Goal: Transaction & Acquisition: Obtain resource

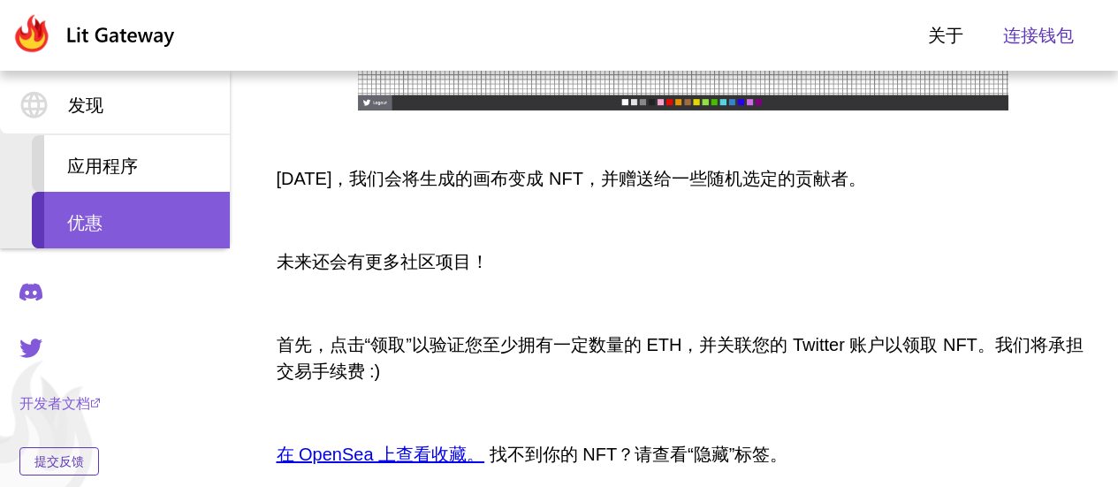
scroll to position [1149, 0]
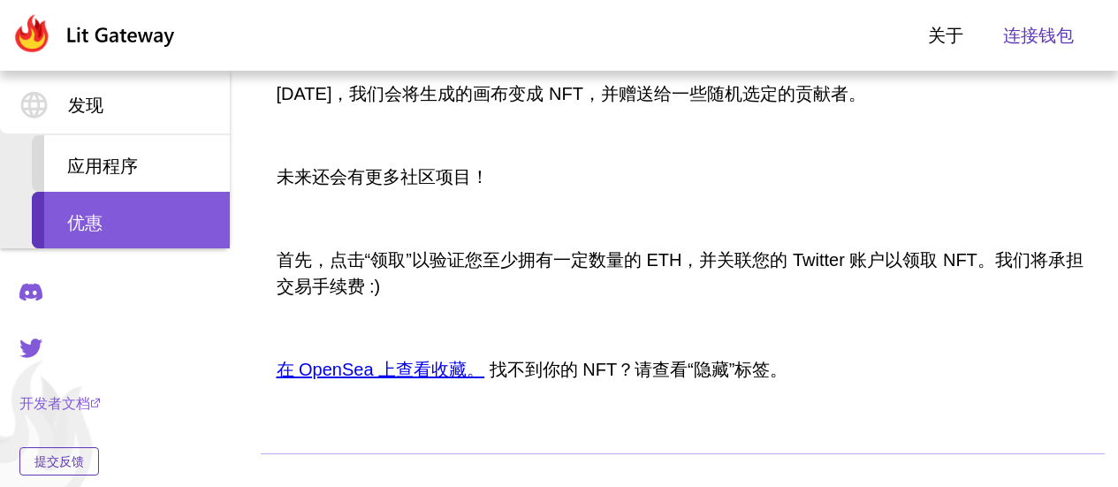
click at [445, 375] on font "在 OpenSea 上查看收藏。" at bounding box center [381, 369] width 209 height 19
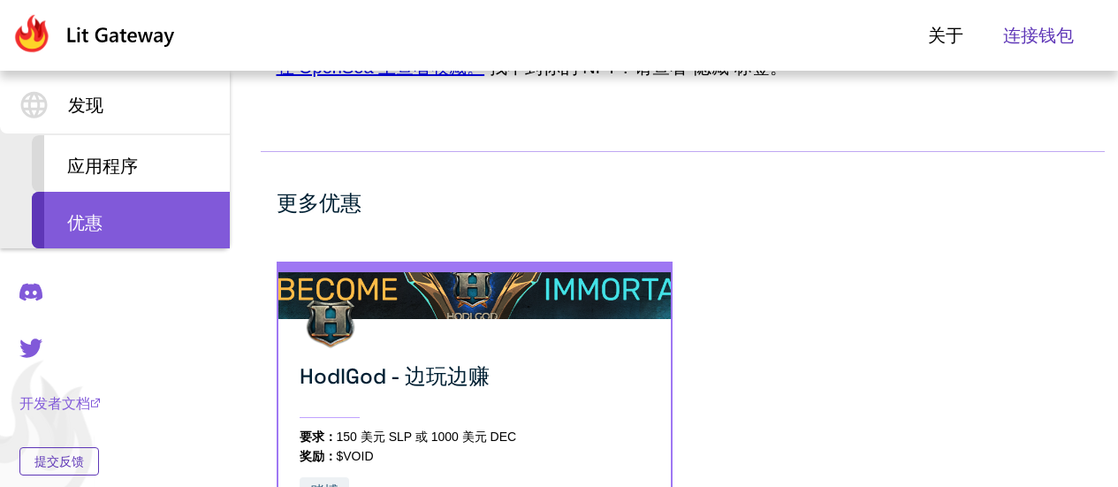
scroll to position [1628, 0]
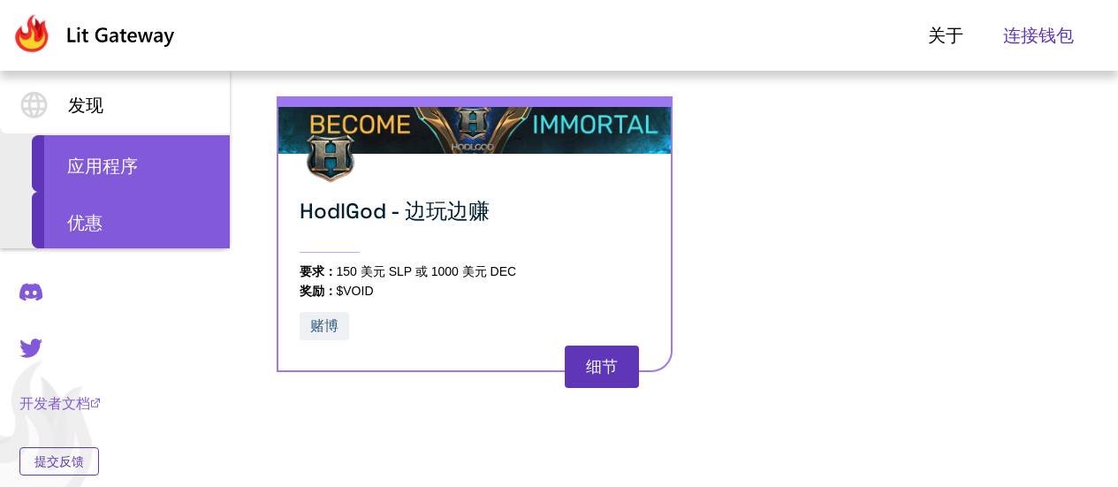
click at [182, 168] on div "应用程序" at bounding box center [131, 163] width 198 height 57
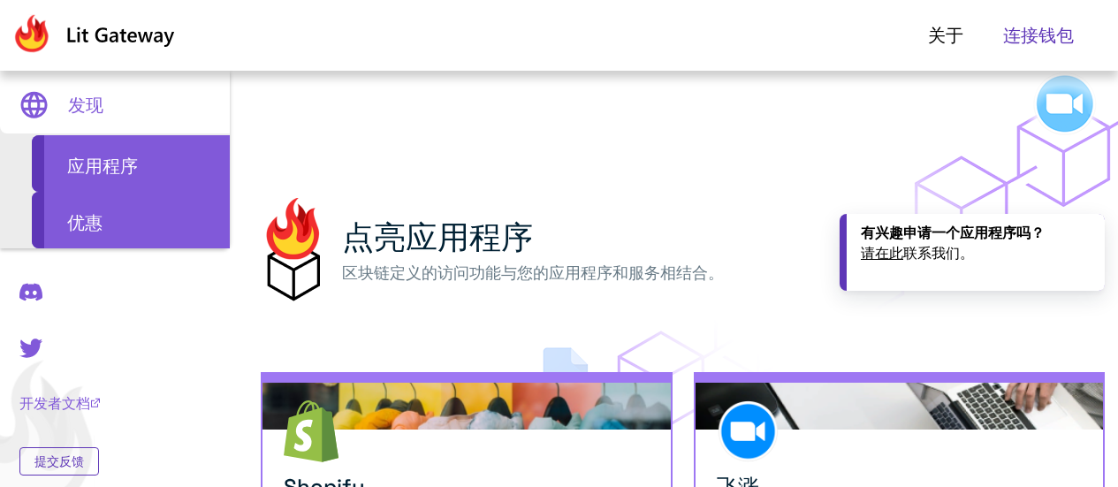
click at [194, 216] on div "优惠" at bounding box center [131, 220] width 198 height 57
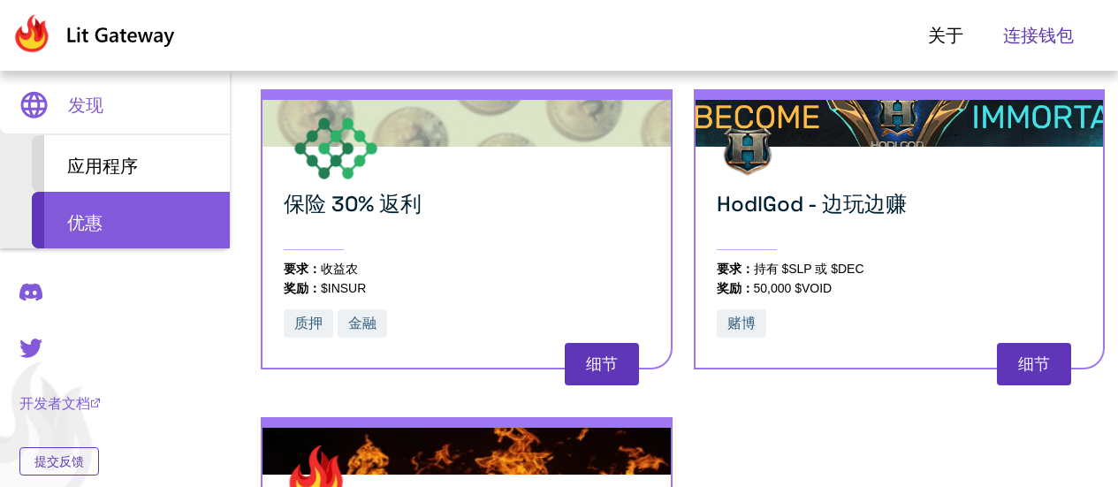
scroll to position [252, 0]
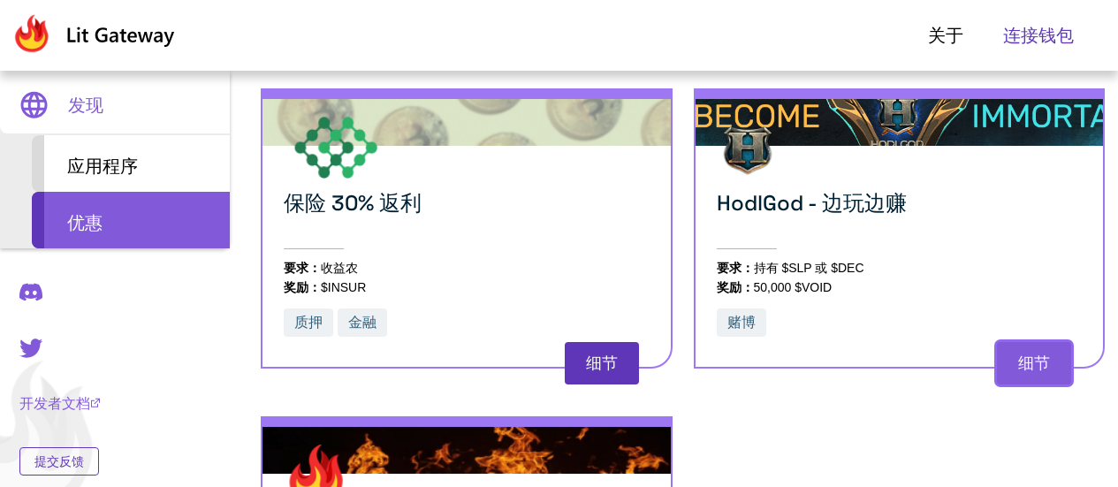
click at [1018, 362] on font "细节" at bounding box center [1034, 363] width 32 height 18
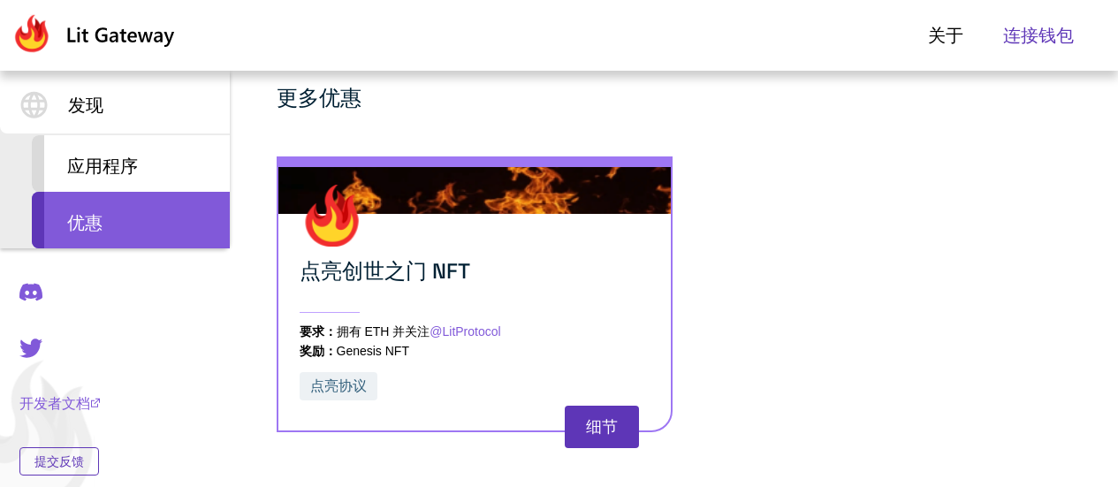
scroll to position [1043, 0]
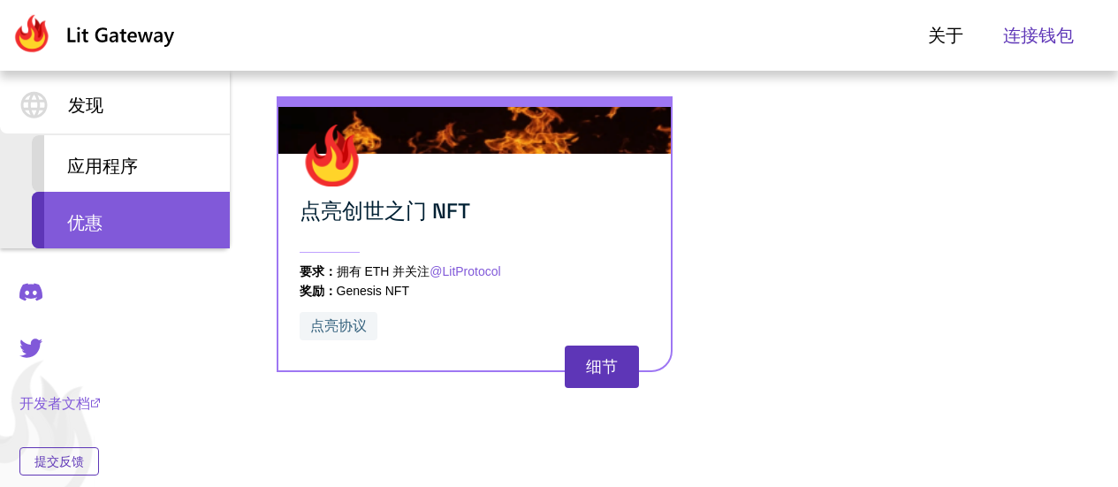
click at [366, 318] on font "点亮协议" at bounding box center [338, 325] width 57 height 15
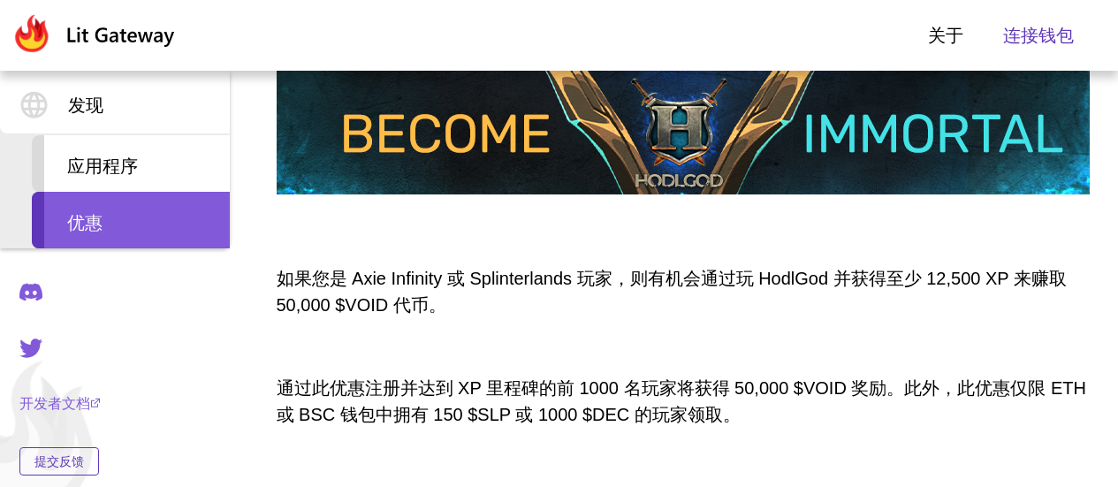
scroll to position [0, 0]
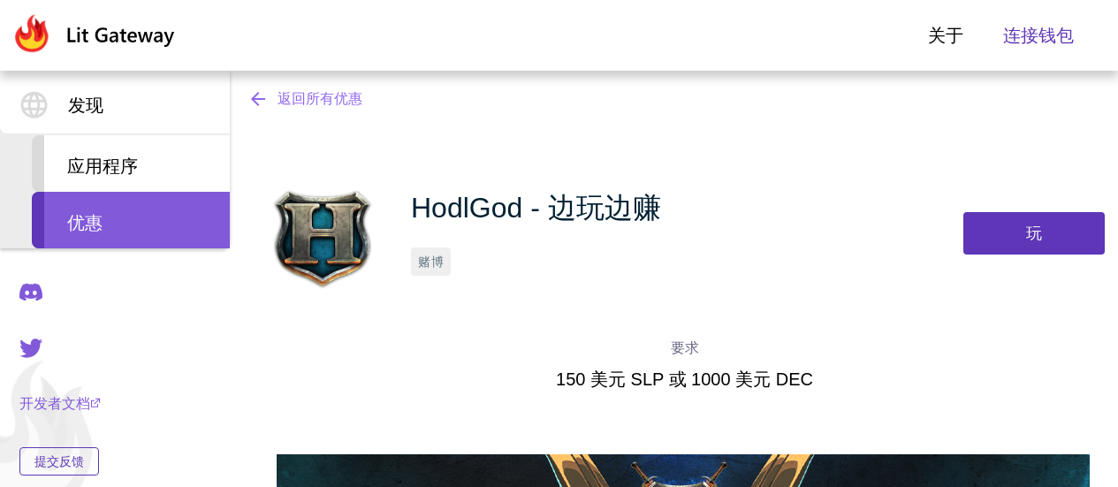
click at [316, 104] on font "返回所有优惠" at bounding box center [320, 98] width 85 height 15
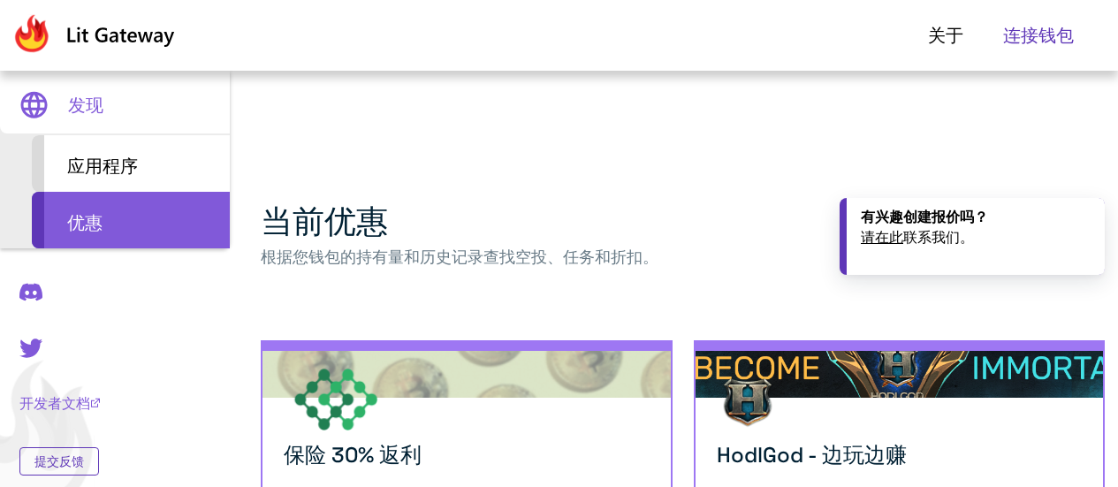
scroll to position [252, 0]
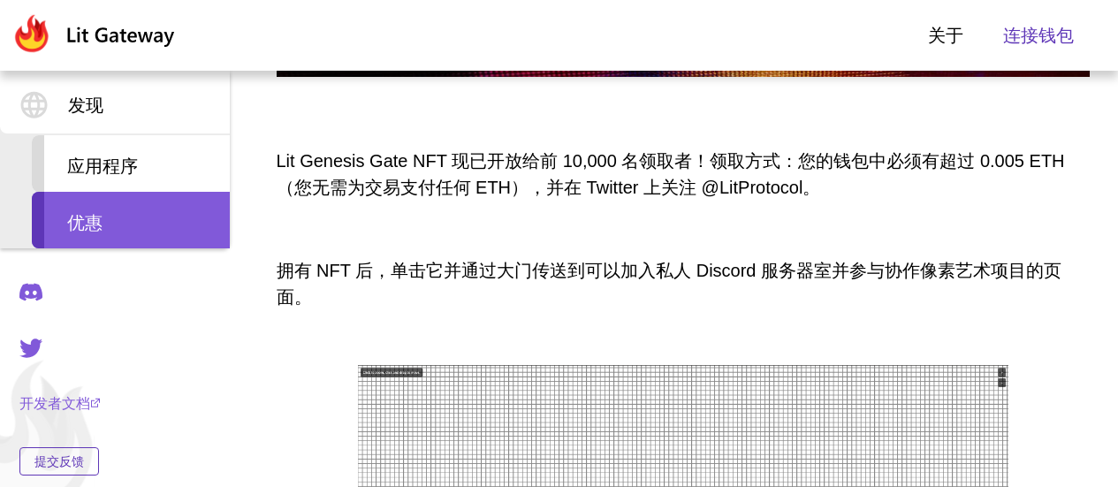
scroll to position [530, 0]
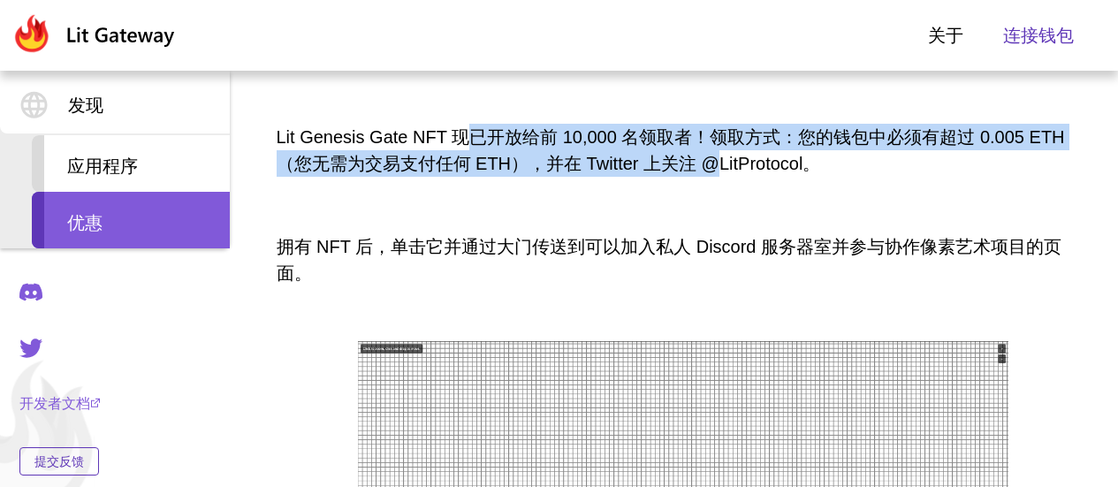
drag, startPoint x: 461, startPoint y: 145, endPoint x: 672, endPoint y: 154, distance: 210.5
click at [672, 154] on font "Lit Genesis Gate NFT 现已开放给前 10,000 名领取者！领取方式：您的钱包中必须有超过 0.005 ETH（您无需为交易支付任何 ET…" at bounding box center [671, 150] width 788 height 46
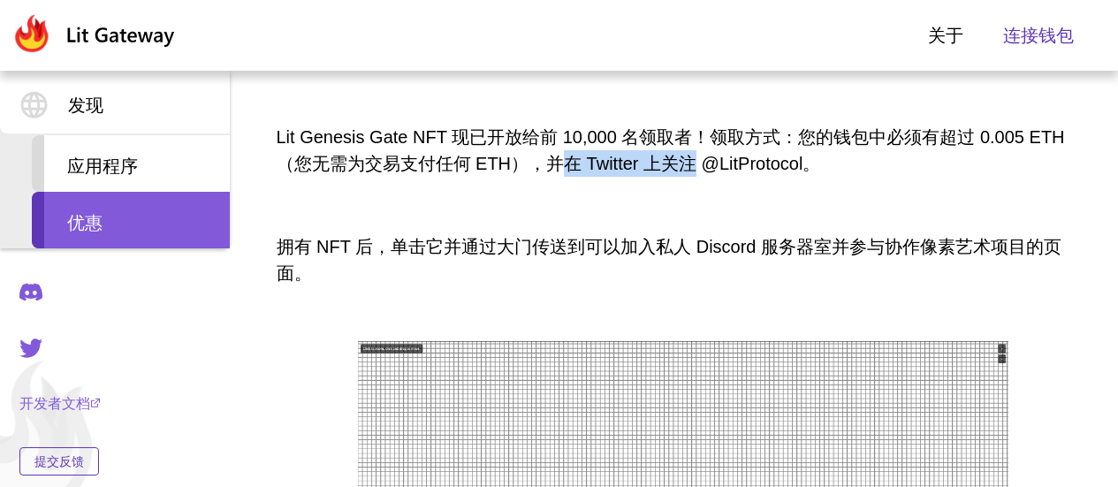
drag, startPoint x: 559, startPoint y: 169, endPoint x: 647, endPoint y: 169, distance: 88.4
click at [647, 169] on font "Lit Genesis Gate NFT 现已开放给前 10,000 名领取者！领取方式：您的钱包中必须有超过 0.005 ETH（您无需为交易支付任何 ET…" at bounding box center [671, 150] width 788 height 46
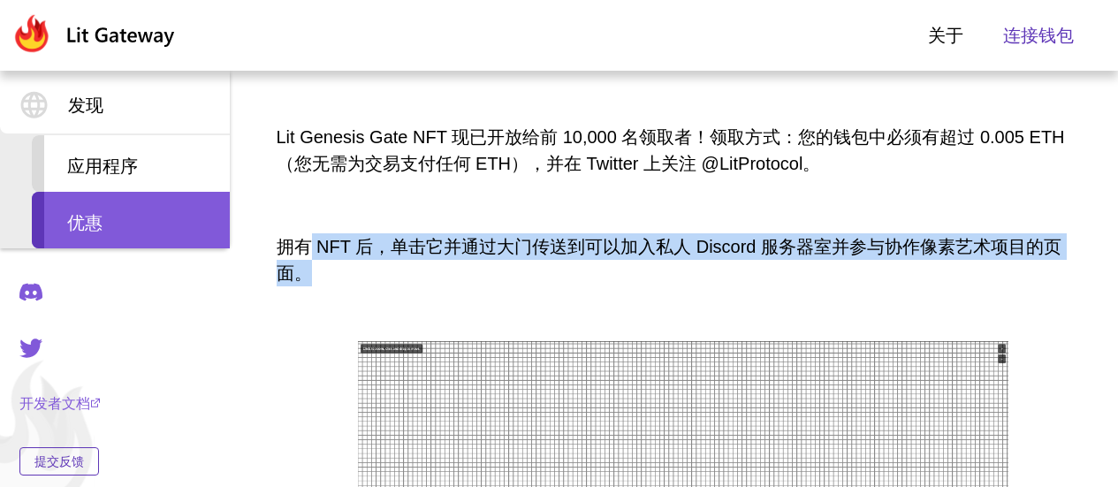
drag, startPoint x: 309, startPoint y: 246, endPoint x: 862, endPoint y: 278, distance: 553.3
click at [868, 274] on p "拥有 NFT 后，单击它并通过大门传送到可以加入私人 Discord 服务器室并参与协作像素艺术项目的页面。" at bounding box center [683, 259] width 813 height 53
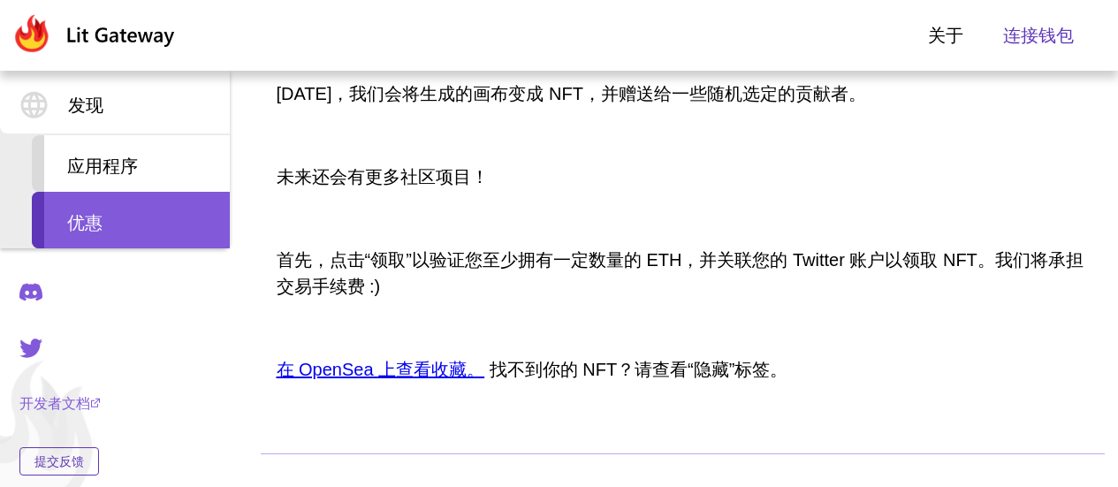
scroll to position [1237, 0]
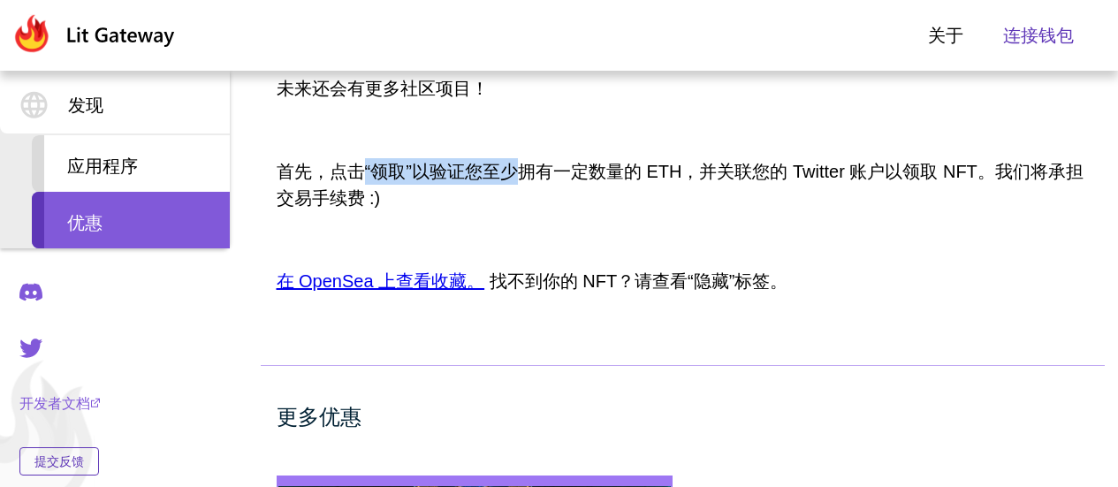
drag, startPoint x: 363, startPoint y: 171, endPoint x: 519, endPoint y: 176, distance: 155.6
click at [519, 173] on font "首先，点击“领取”以验证您至少拥有一定数量的 ETH，并关联您的 Twitter 账户以领取 NFT。我们将承担交易手续费 :)" at bounding box center [680, 185] width 807 height 46
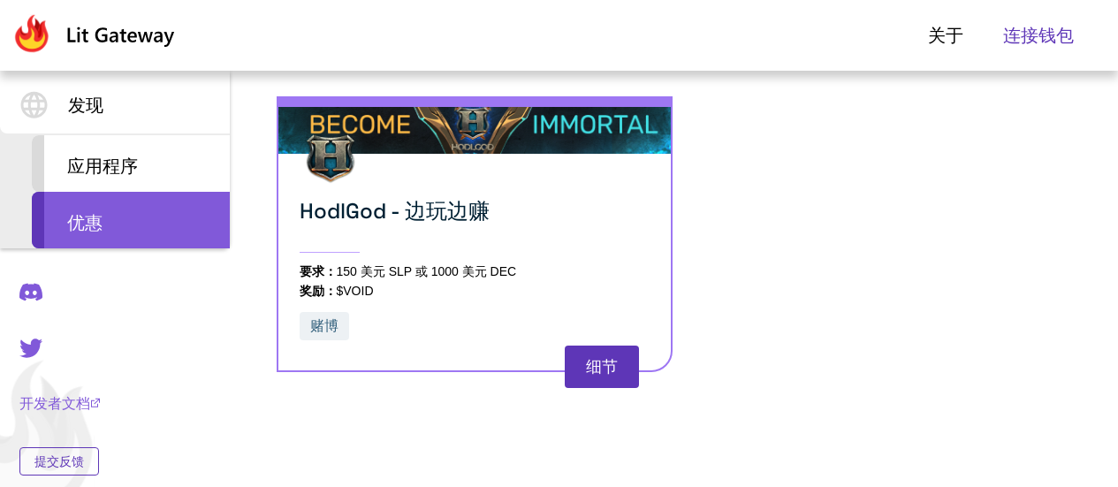
scroll to position [1628, 0]
